Goal: Task Accomplishment & Management: Use online tool/utility

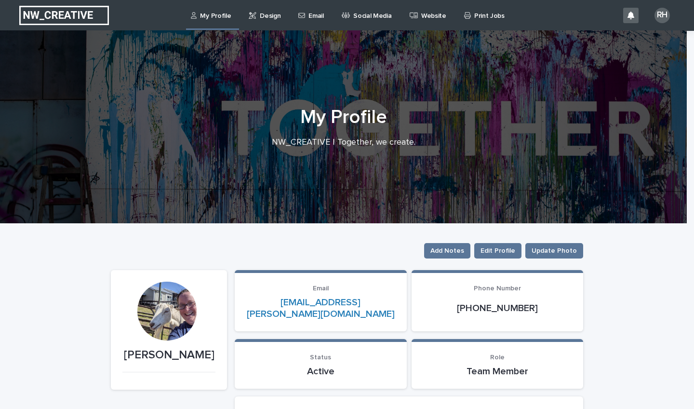
click at [270, 12] on p "Design" at bounding box center [270, 10] width 21 height 20
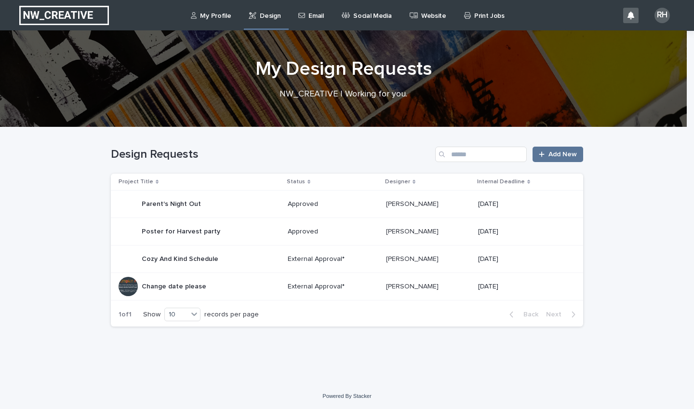
click at [180, 288] on p "Change date please" at bounding box center [175, 286] width 67 height 10
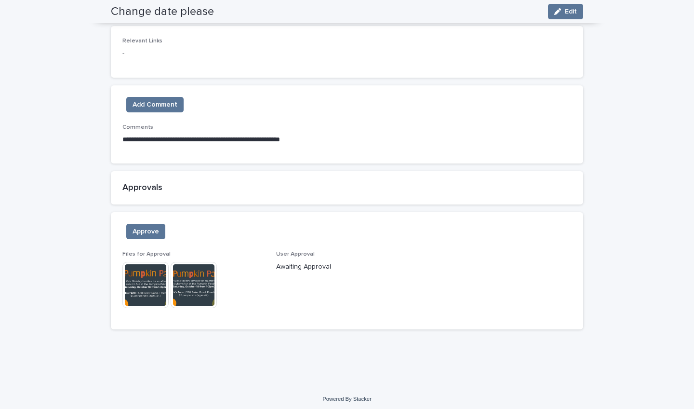
scroll to position [503, 0]
click at [144, 232] on span "Approve" at bounding box center [146, 232] width 27 height 10
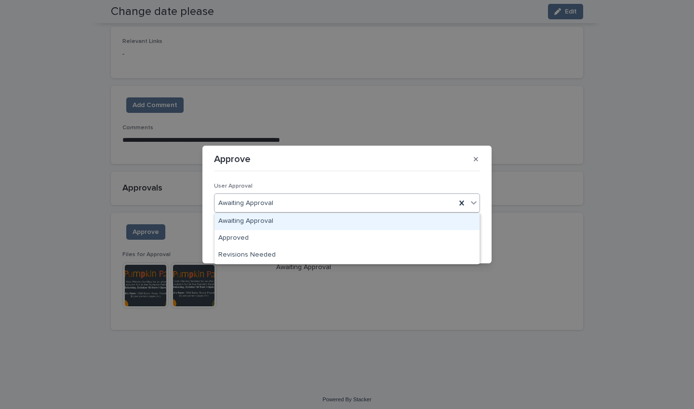
click at [266, 197] on div "Awaiting Approval" at bounding box center [336, 203] width 242 height 16
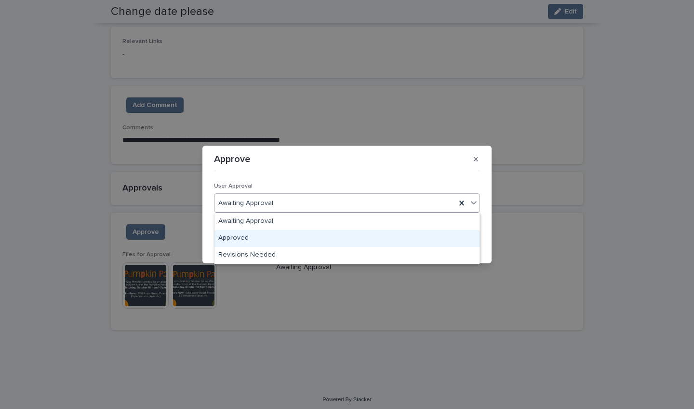
click at [256, 243] on div "Approved" at bounding box center [347, 238] width 265 height 17
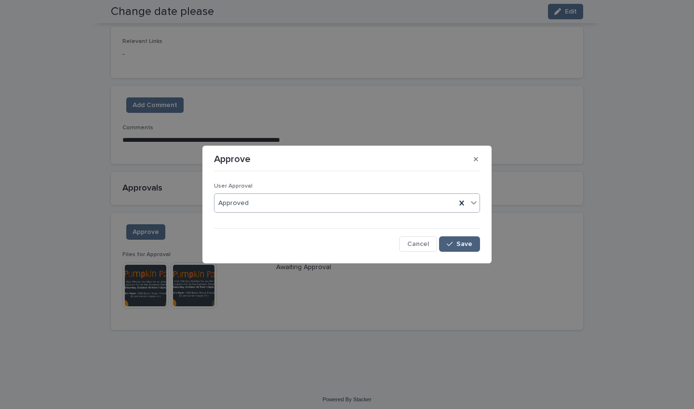
click at [384, 245] on span "Save" at bounding box center [465, 244] width 16 height 7
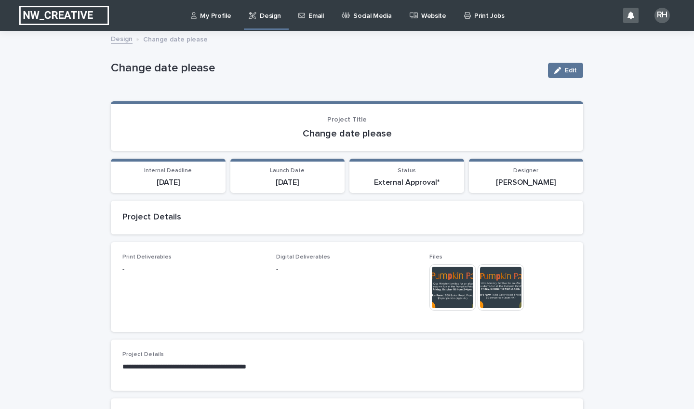
scroll to position [0, 0]
click at [264, 18] on p "Design" at bounding box center [270, 10] width 21 height 20
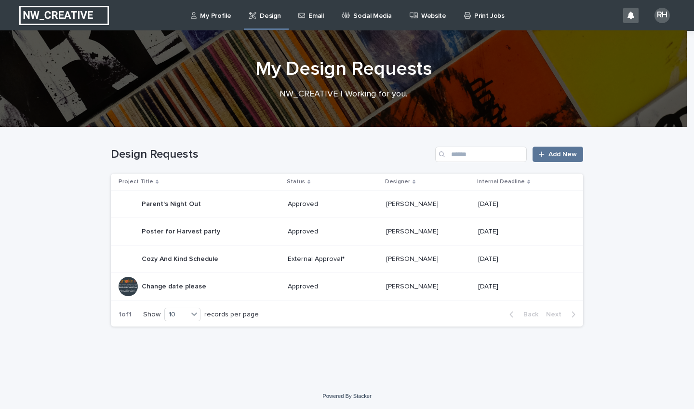
click at [207, 260] on p "Cozy And Kind Schedule" at bounding box center [181, 258] width 79 height 10
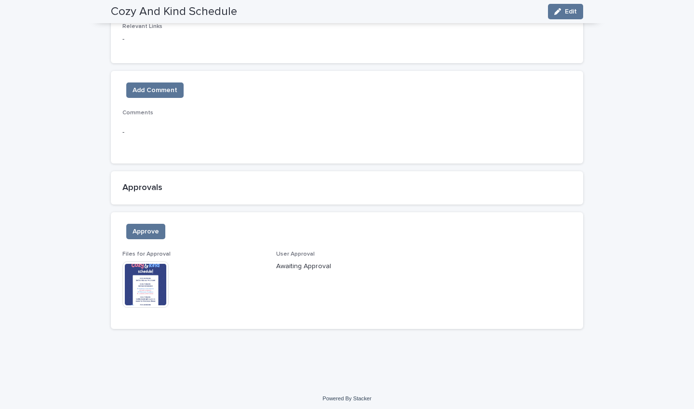
scroll to position [544, 0]
click at [123, 301] on img at bounding box center [145, 285] width 46 height 46
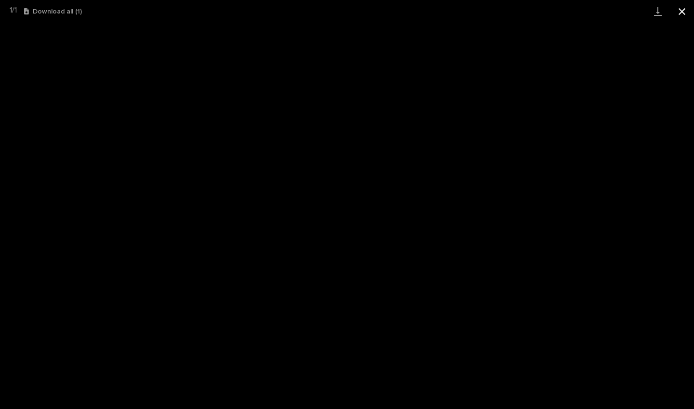
click at [384, 12] on button "Close gallery" at bounding box center [682, 11] width 24 height 23
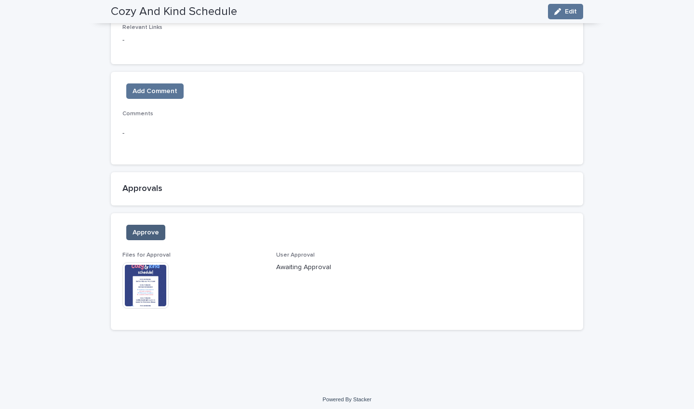
click at [149, 228] on span "Approve" at bounding box center [146, 233] width 27 height 10
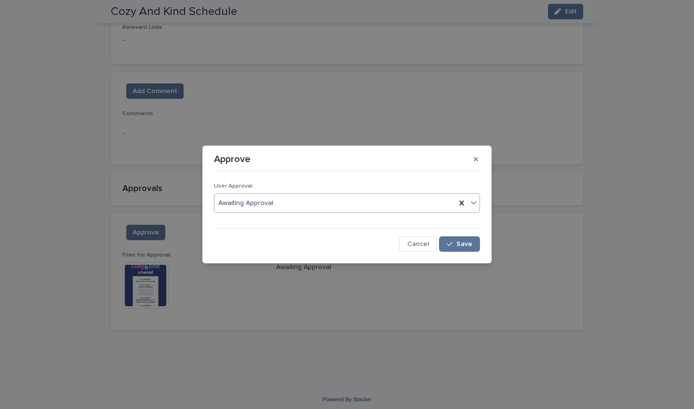
click at [284, 201] on div "Awaiting Approval" at bounding box center [336, 203] width 242 height 16
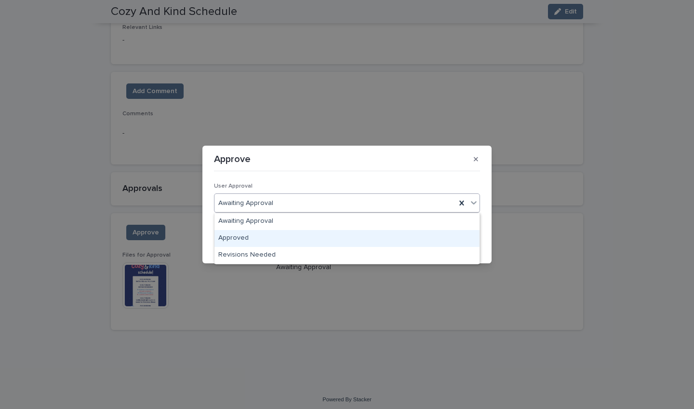
click at [278, 236] on div "Approved" at bounding box center [347, 238] width 265 height 17
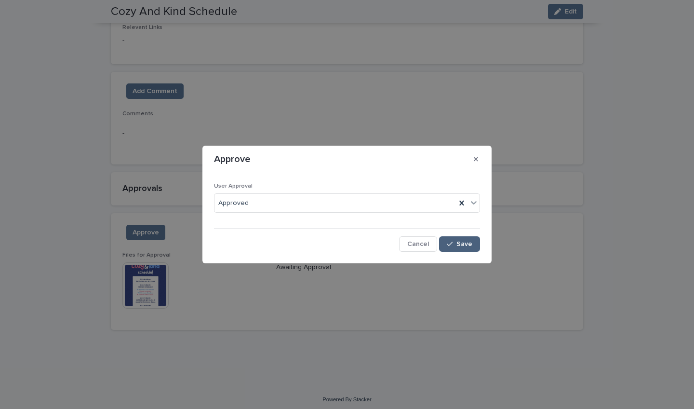
click at [384, 237] on button "Save" at bounding box center [459, 243] width 41 height 15
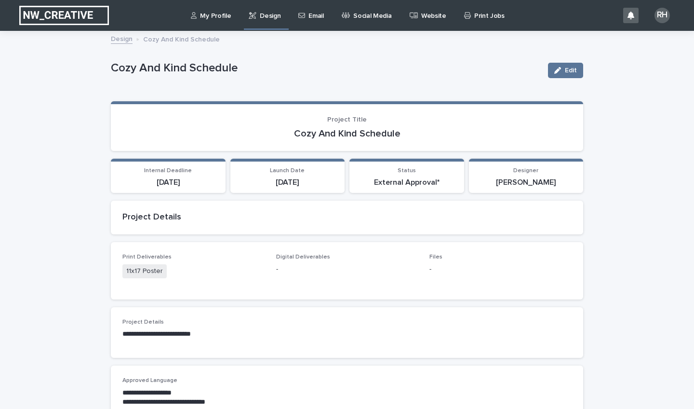
scroll to position [0, 0]
